Goal: Task Accomplishment & Management: Complete application form

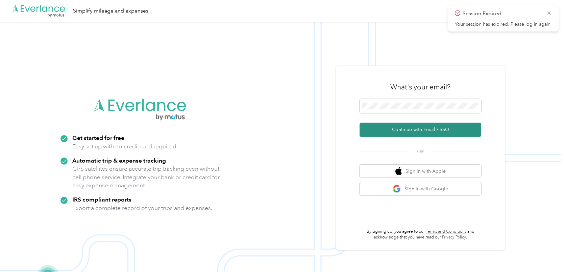
click at [400, 132] on button "Continue with Email / SSO" at bounding box center [421, 129] width 122 height 14
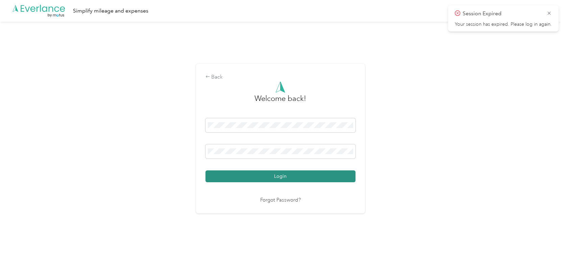
click at [298, 176] on button "Login" at bounding box center [281, 176] width 150 height 12
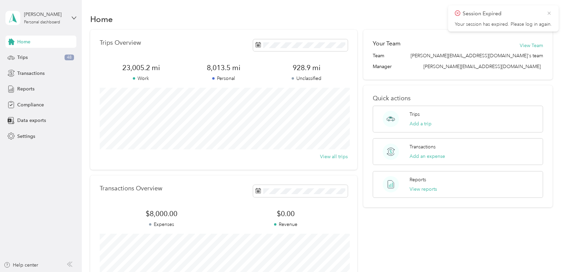
click at [549, 14] on icon at bounding box center [549, 13] width 5 height 6
click at [21, 93] on div "Reports" at bounding box center [40, 89] width 71 height 12
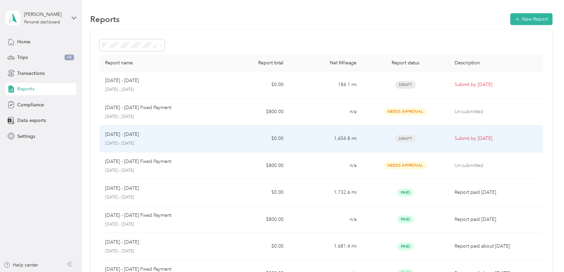
click at [158, 141] on p "[DATE] - [DATE]" at bounding box center [158, 143] width 106 height 6
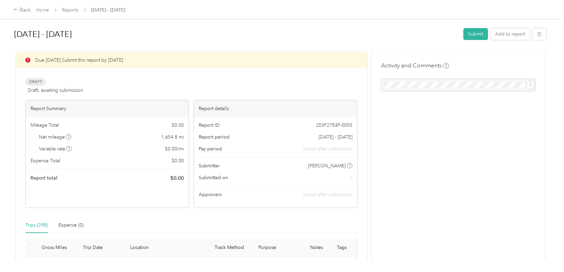
click at [39, 81] on span "Draft" at bounding box center [35, 82] width 20 height 8
click at [19, 9] on div "Back" at bounding box center [23, 10] width 18 height 8
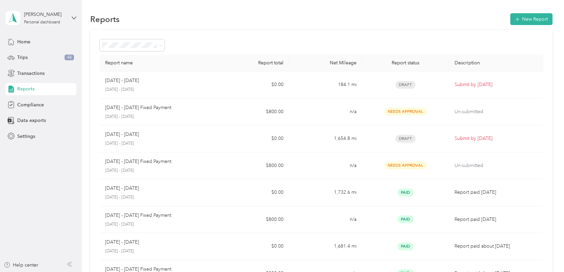
click at [19, 9] on div "[PERSON_NAME] Personal dashboard" at bounding box center [40, 18] width 71 height 24
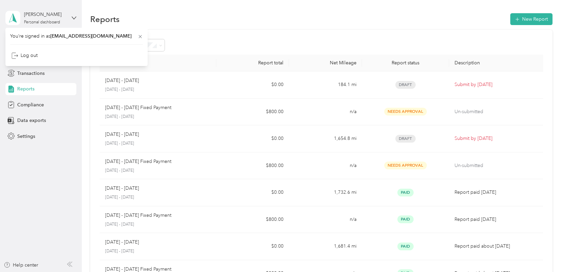
click at [250, 43] on div at bounding box center [322, 45] width 444 height 12
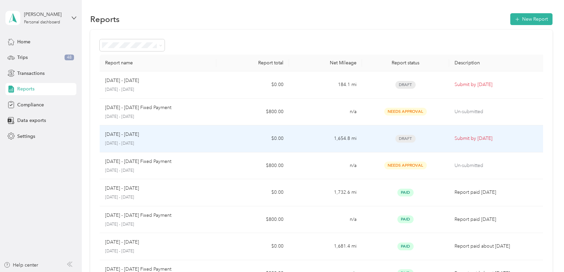
click at [418, 140] on div "Draft" at bounding box center [406, 139] width 77 height 8
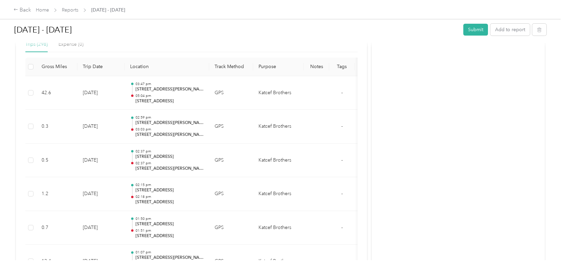
scroll to position [189, 0]
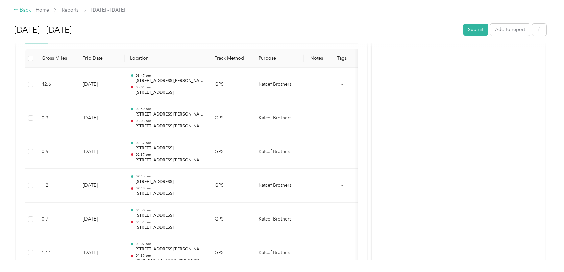
click at [22, 8] on div "Back" at bounding box center [23, 10] width 18 height 8
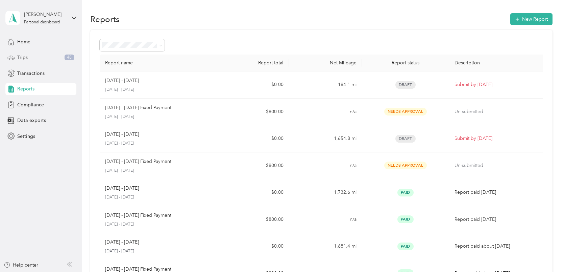
click at [21, 57] on span "Trips" at bounding box center [22, 57] width 10 height 7
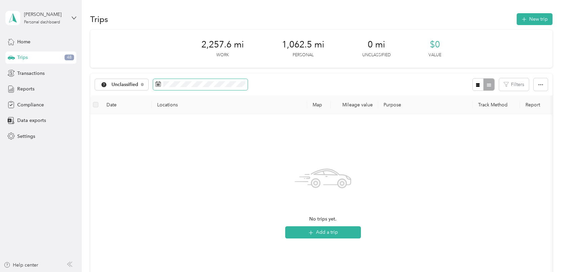
click at [160, 83] on icon at bounding box center [158, 83] width 5 height 5
click at [158, 84] on rect at bounding box center [158, 84] width 1 height 1
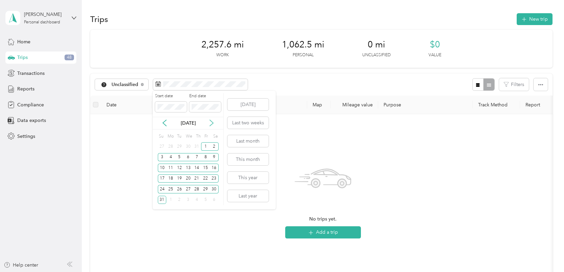
click at [211, 123] on icon at bounding box center [211, 122] width 7 height 7
click at [169, 146] on div "1" at bounding box center [170, 146] width 9 height 8
click at [182, 188] on div "30" at bounding box center [179, 189] width 9 height 8
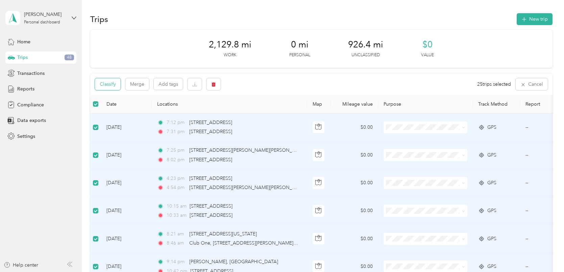
click at [104, 82] on button "Classify" at bounding box center [108, 84] width 26 height 12
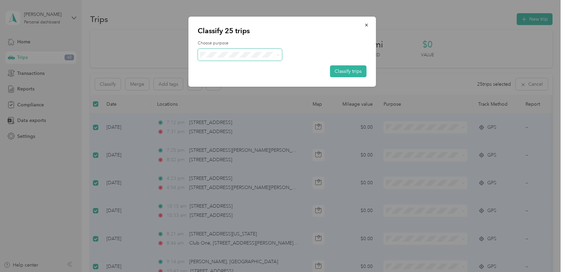
click at [251, 50] on span at bounding box center [240, 55] width 85 height 12
click at [251, 74] on li "Personal" at bounding box center [240, 79] width 84 height 12
click at [337, 71] on button "Classify trips" at bounding box center [348, 71] width 37 height 12
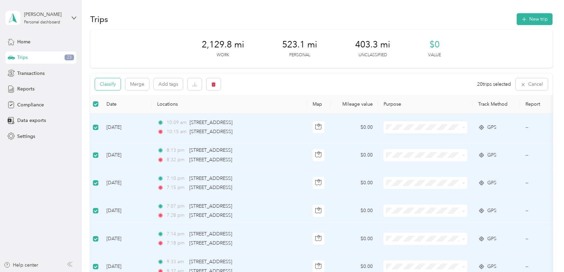
click at [110, 85] on button "Classify" at bounding box center [108, 84] width 26 height 12
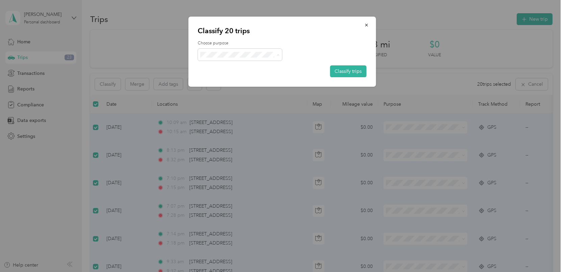
click at [236, 77] on span "Personal" at bounding box center [245, 78] width 63 height 7
click at [339, 71] on button "Classify trips" at bounding box center [348, 71] width 37 height 12
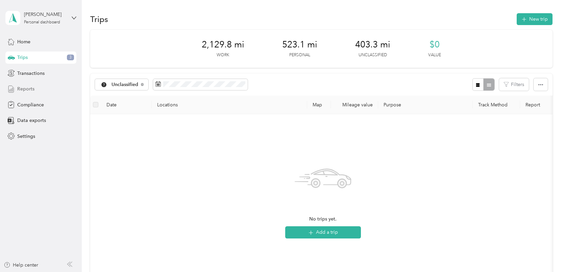
click at [17, 88] on span "Reports" at bounding box center [25, 88] width 17 height 7
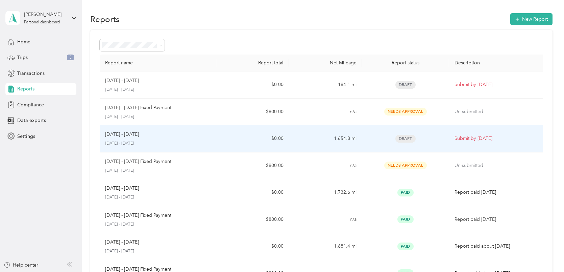
click at [404, 138] on span "Draft" at bounding box center [406, 139] width 20 height 8
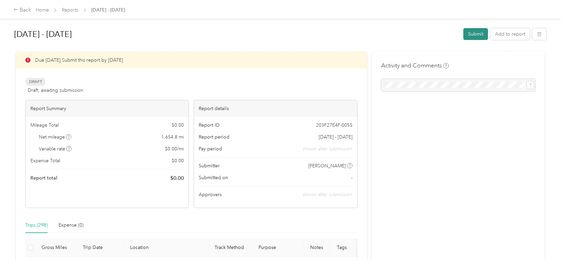
click at [473, 36] on button "Submit" at bounding box center [476, 34] width 25 height 12
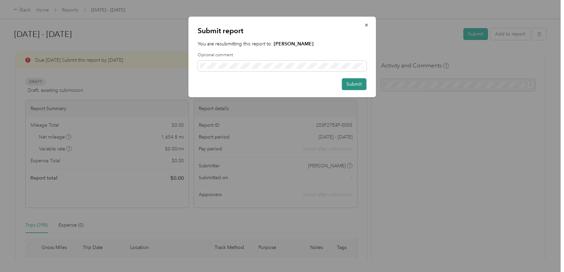
click at [353, 84] on button "Submit" at bounding box center [354, 84] width 25 height 12
